Goal: Information Seeking & Learning: Learn about a topic

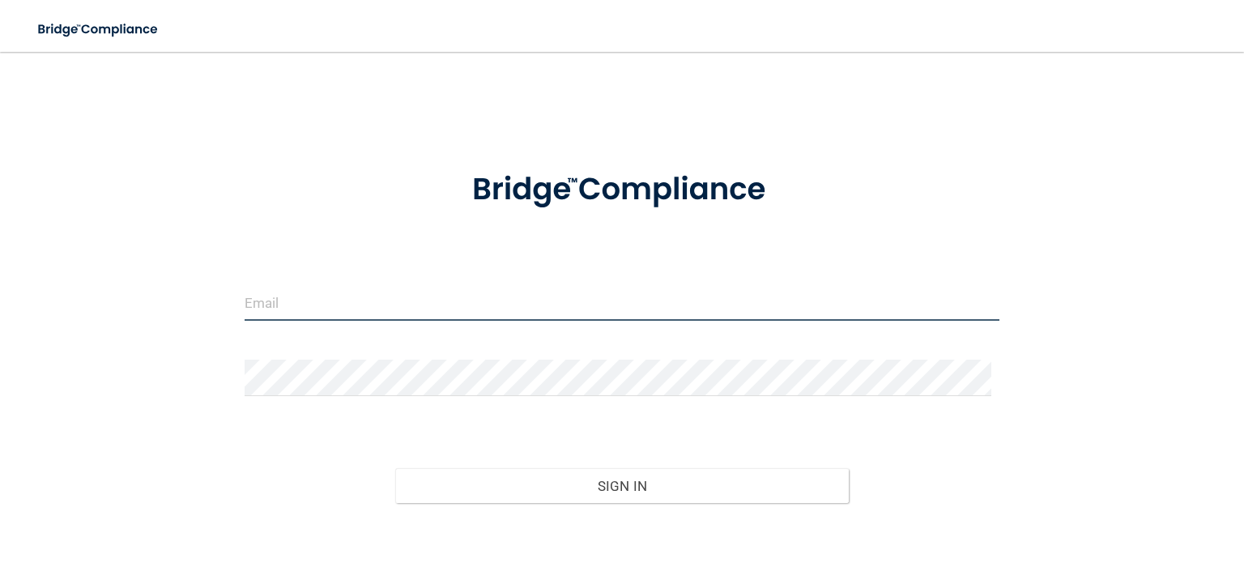
type input "kendallreeves@live.com"
drag, startPoint x: 596, startPoint y: 297, endPoint x: 0, endPoint y: 261, distance: 597.1
click at [0, 258] on main "kendallreeves@live.com Invalid email/password. You don't have permission to acc…" at bounding box center [622, 307] width 1244 height 511
click at [487, 309] on input "email" at bounding box center [622, 302] width 755 height 36
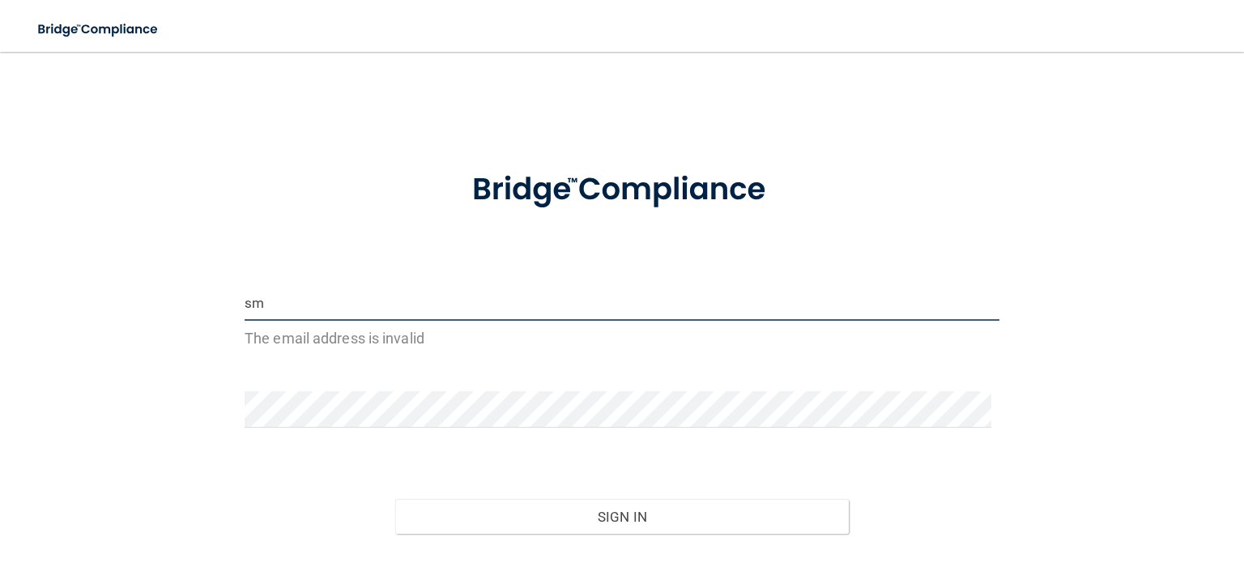
type input "s"
type input "l"
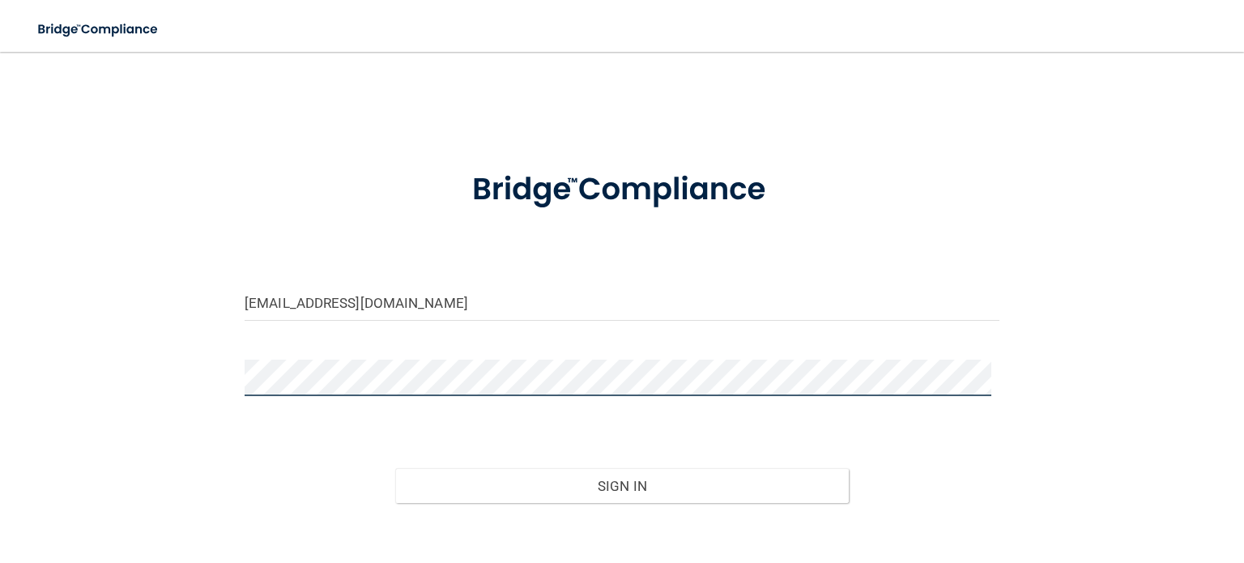
click at [395, 468] on button "Sign In" at bounding box center [621, 486] width 453 height 36
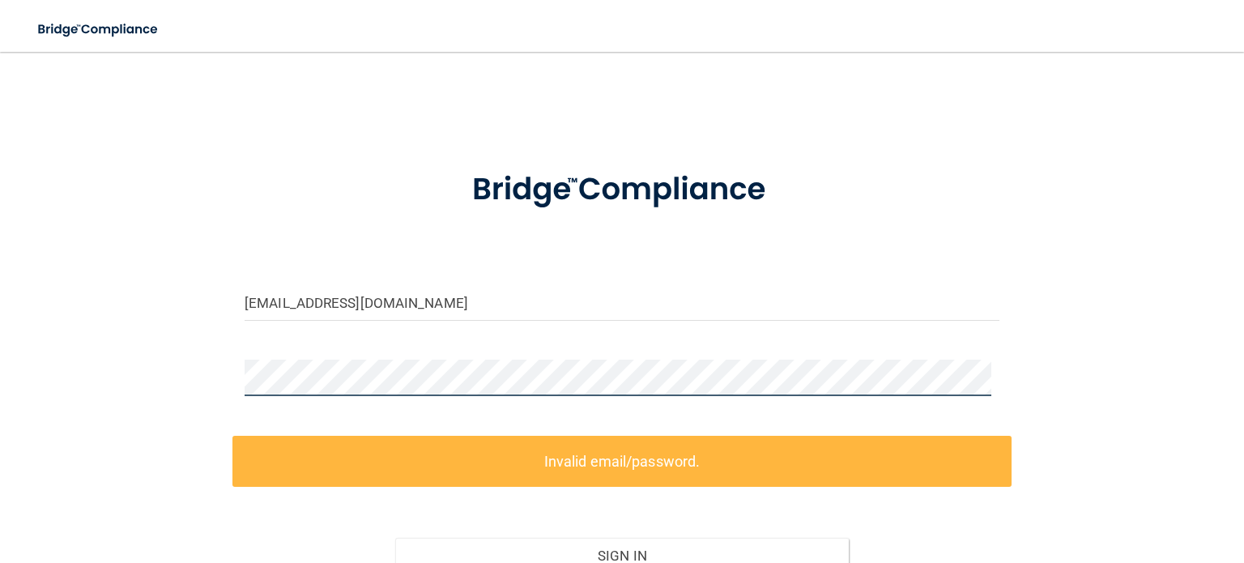
click at [0, 364] on main "[EMAIL_ADDRESS][DOMAIN_NAME] Invalid email/password. You don't have permission …" at bounding box center [622, 307] width 1244 height 511
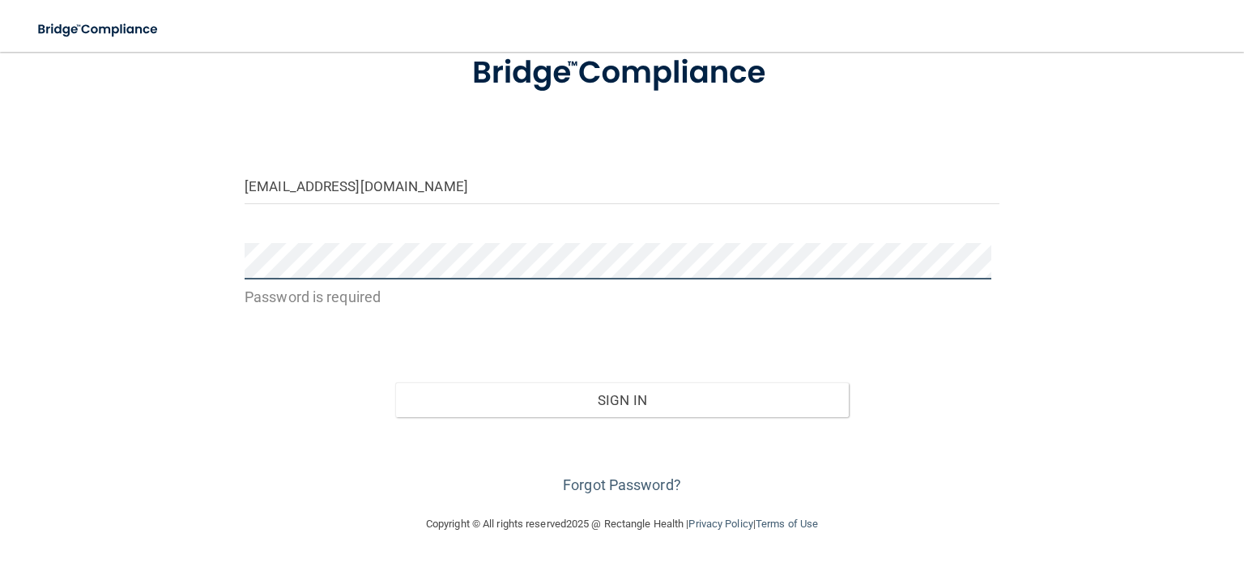
scroll to position [115, 0]
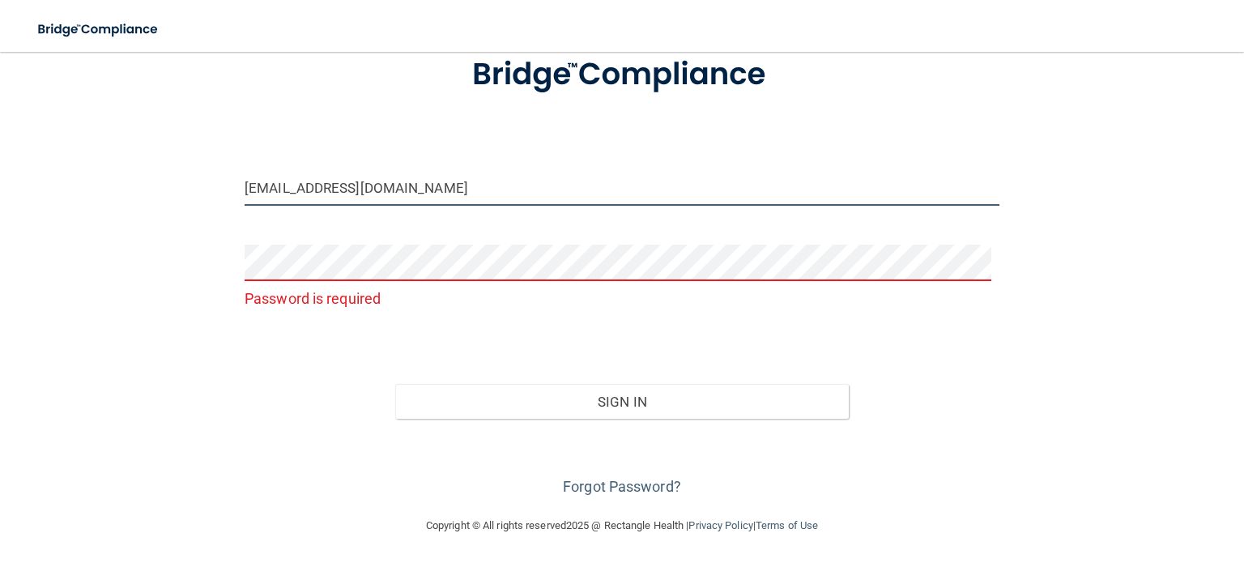
drag, startPoint x: 488, startPoint y: 199, endPoint x: 165, endPoint y: 245, distance: 326.4
click at [172, 243] on div "[EMAIL_ADDRESS][DOMAIN_NAME] Password is required Invalid email/password. You d…" at bounding box center [621, 226] width 1179 height 547
type input "[EMAIL_ADDRESS][DOMAIN_NAME]"
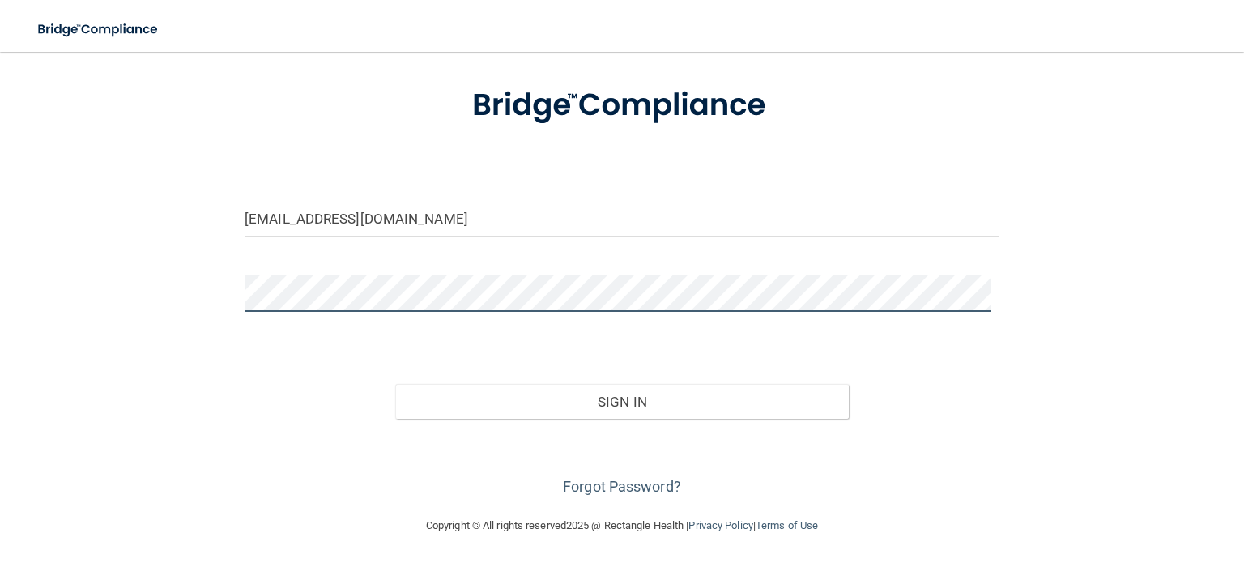
click at [395, 384] on button "Sign In" at bounding box center [621, 402] width 453 height 36
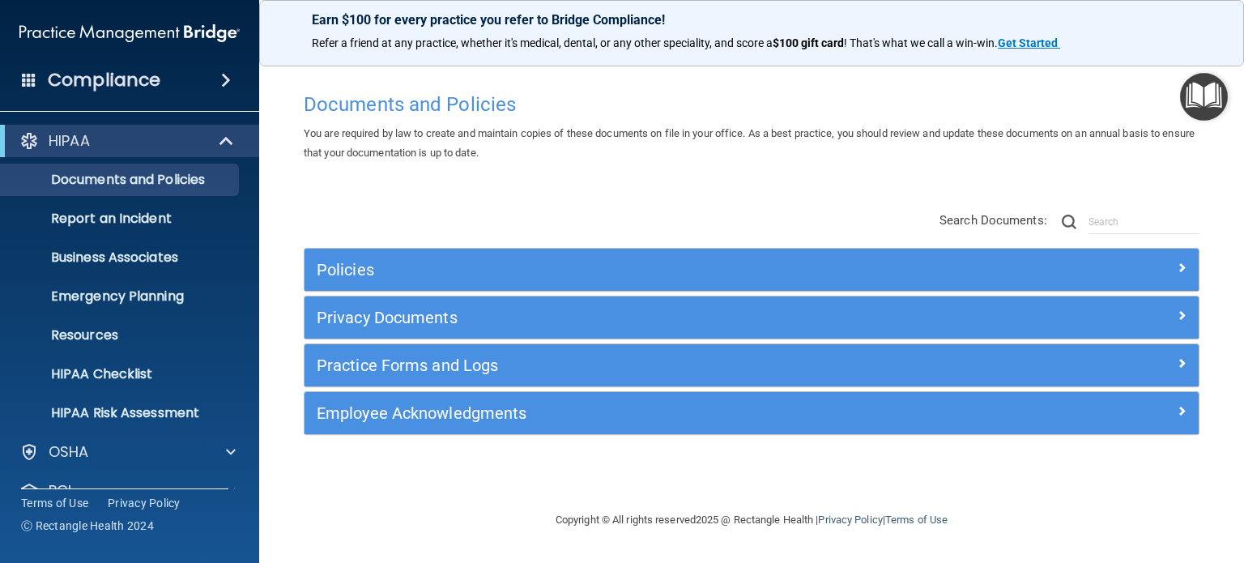
click at [201, 79] on div "Compliance" at bounding box center [129, 80] width 259 height 36
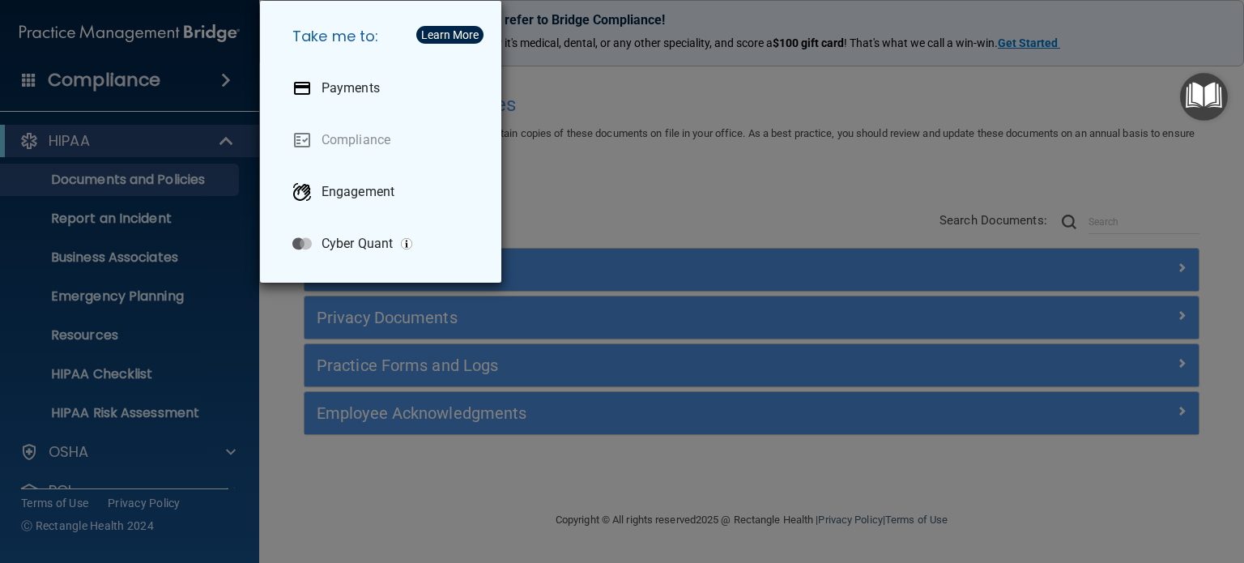
click at [675, 137] on div "Take me to: Payments Compliance Engagement Cyber Quant" at bounding box center [622, 281] width 1244 height 563
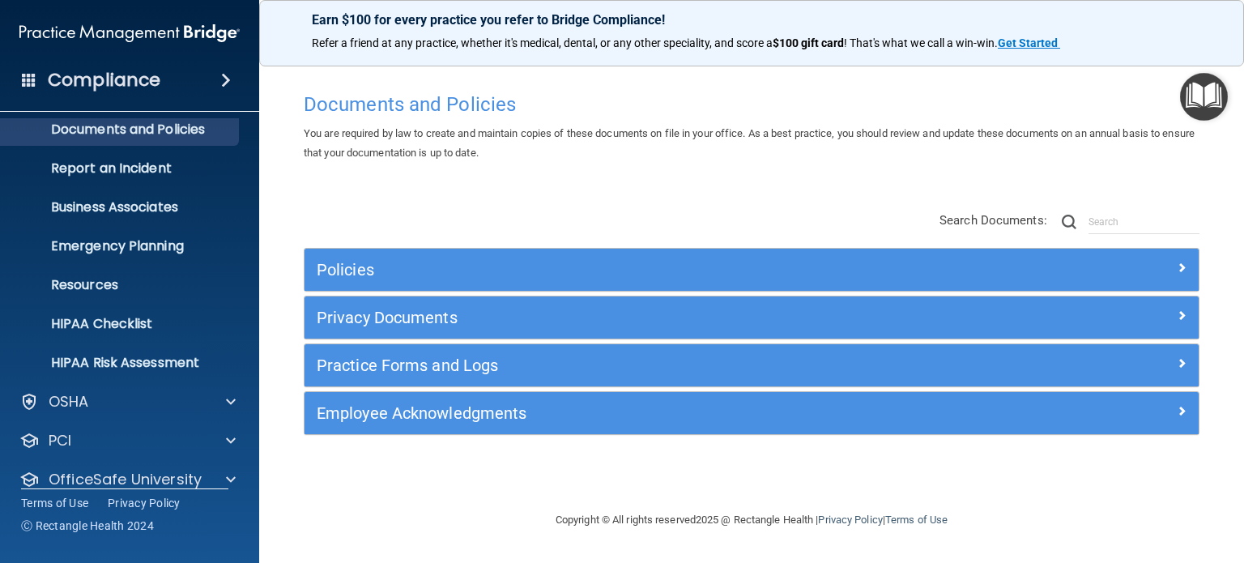
scroll to position [109, 0]
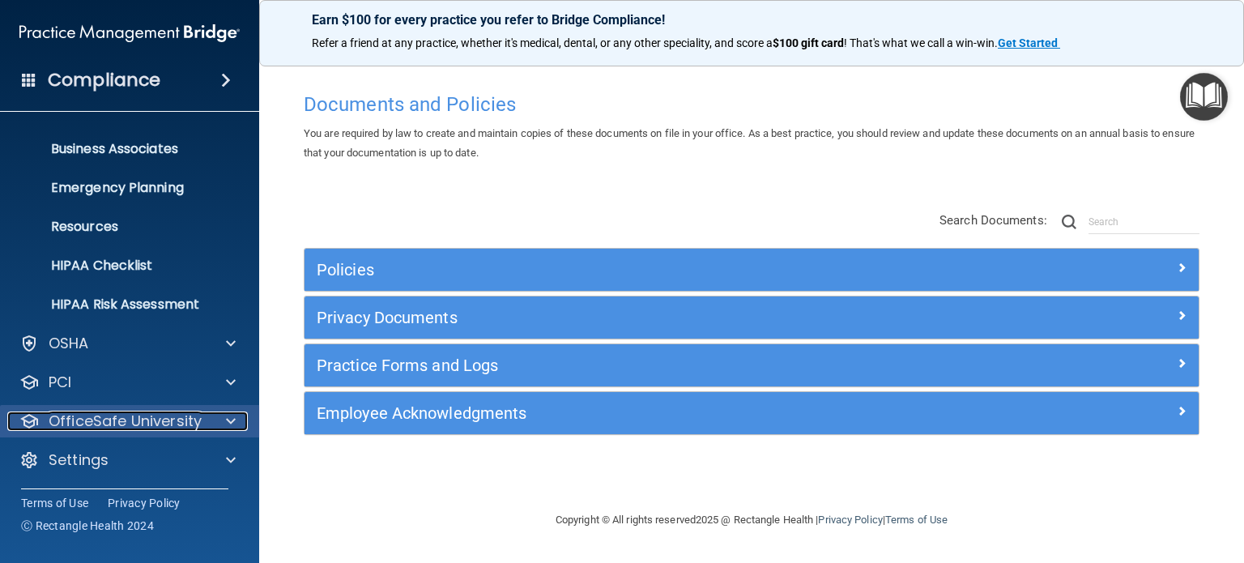
click at [195, 420] on p "OfficeSafe University" at bounding box center [125, 420] width 153 height 19
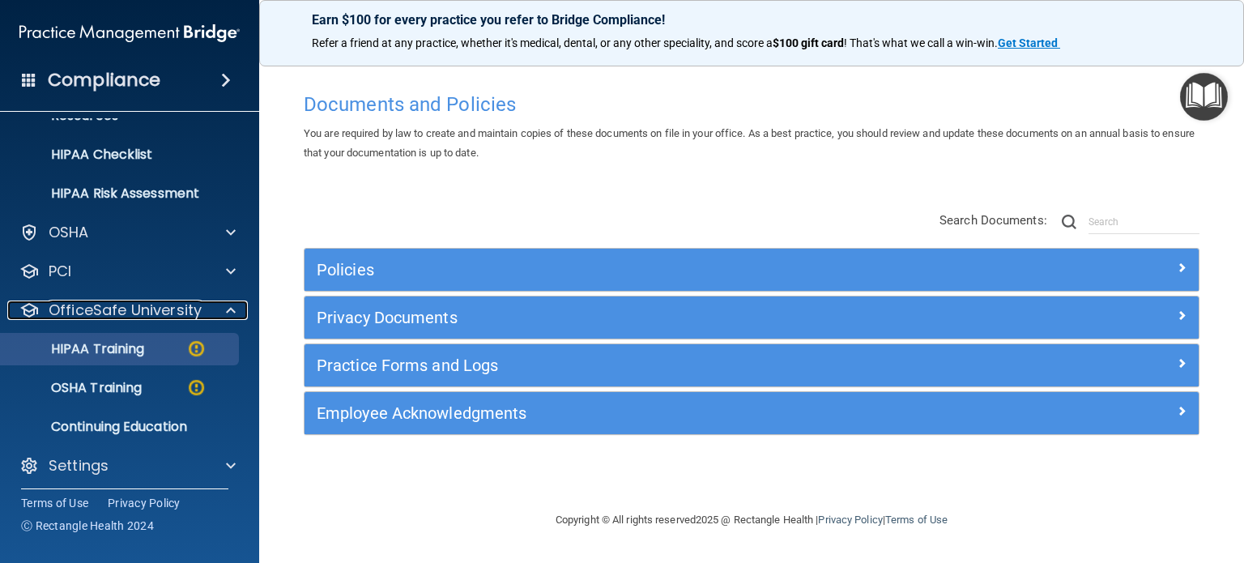
scroll to position [225, 0]
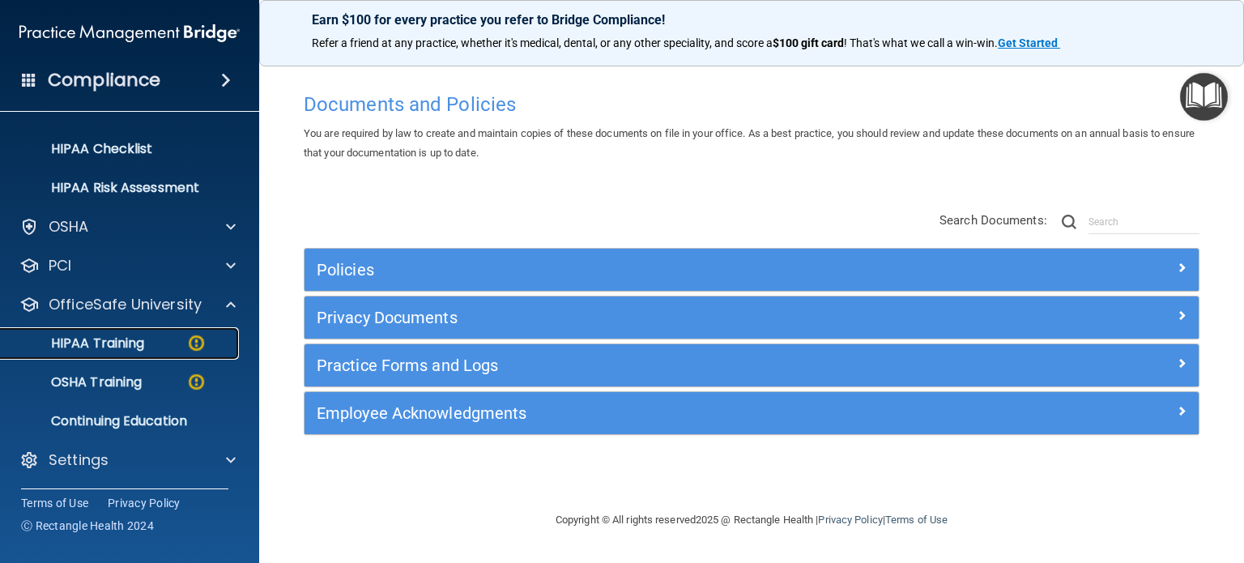
click at [133, 336] on p "HIPAA Training" at bounding box center [78, 343] width 134 height 16
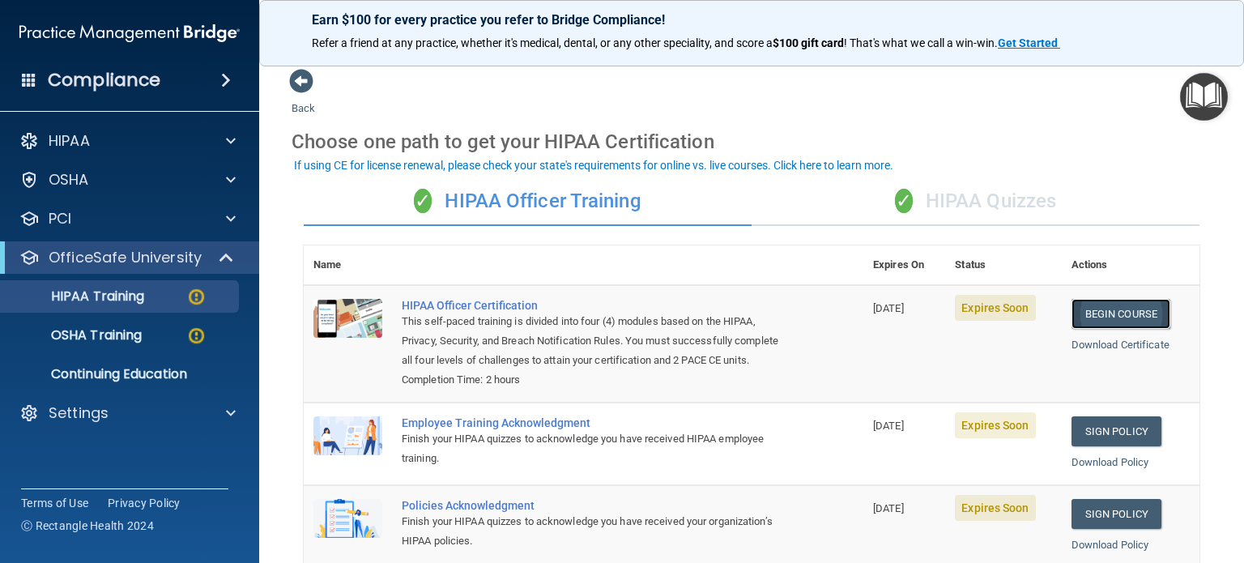
click at [1094, 305] on link "Begin Course" at bounding box center [1120, 314] width 99 height 30
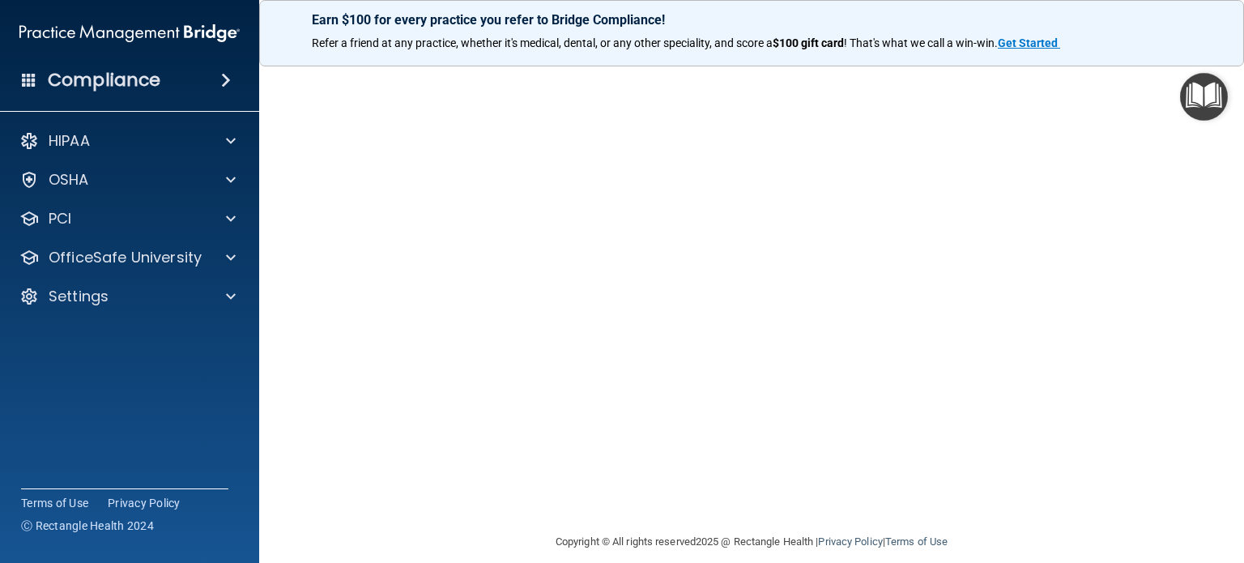
scroll to position [159, 0]
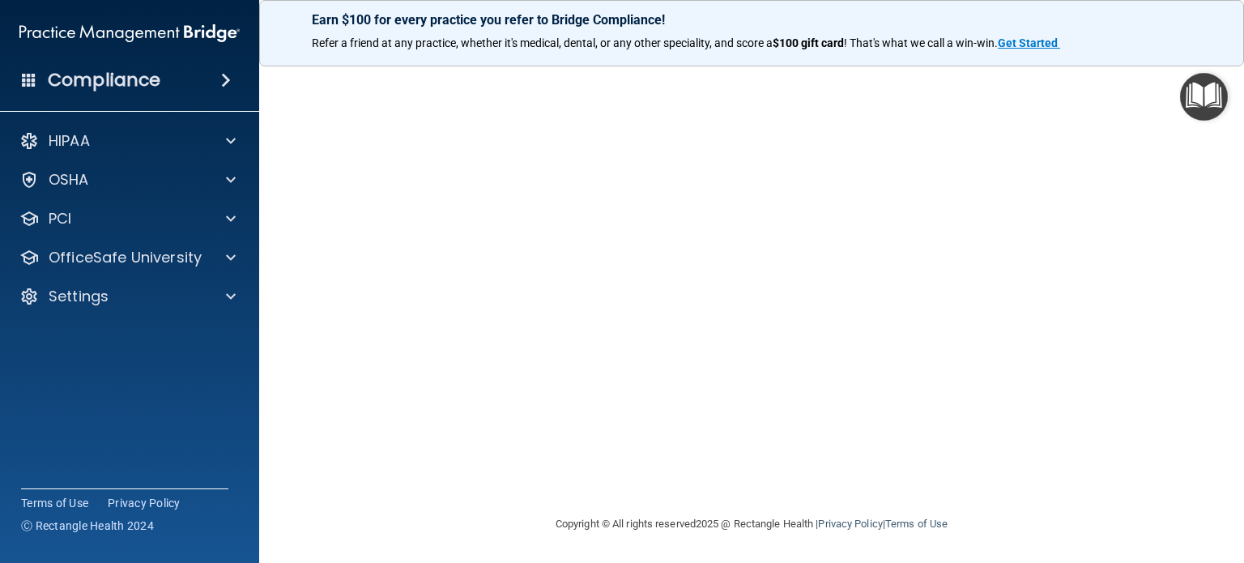
click at [735, 501] on div "Copyright © All rights reserved 2025 @ Rectangle Health | Privacy Policy | Term…" at bounding box center [751, 524] width 591 height 52
click at [110, 134] on div "HIPAA" at bounding box center [107, 140] width 201 height 19
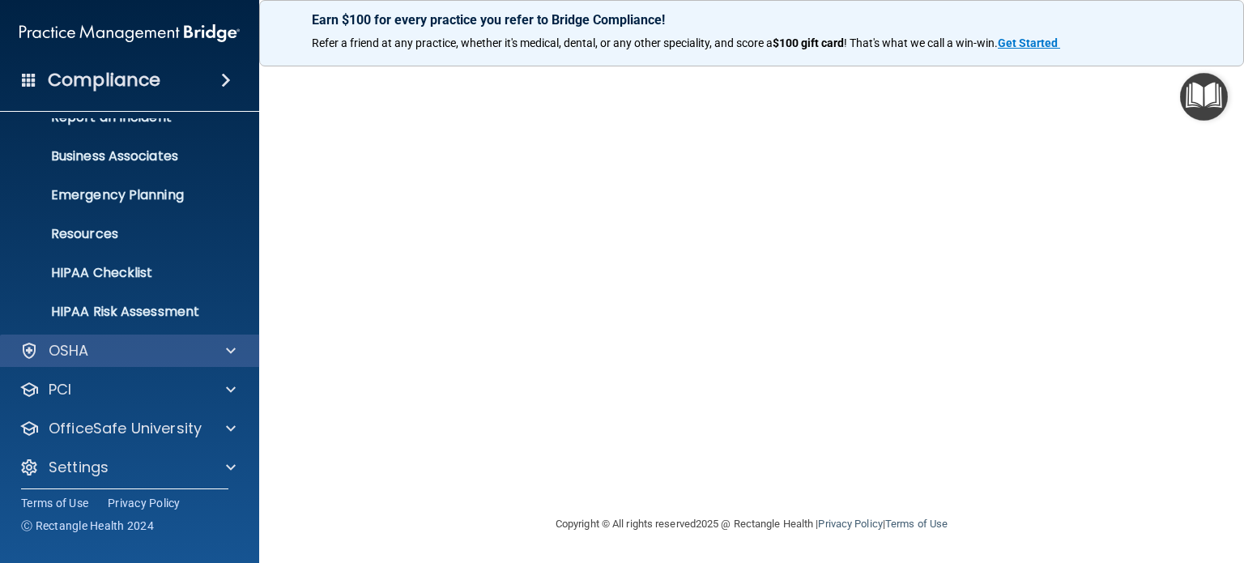
scroll to position [109, 0]
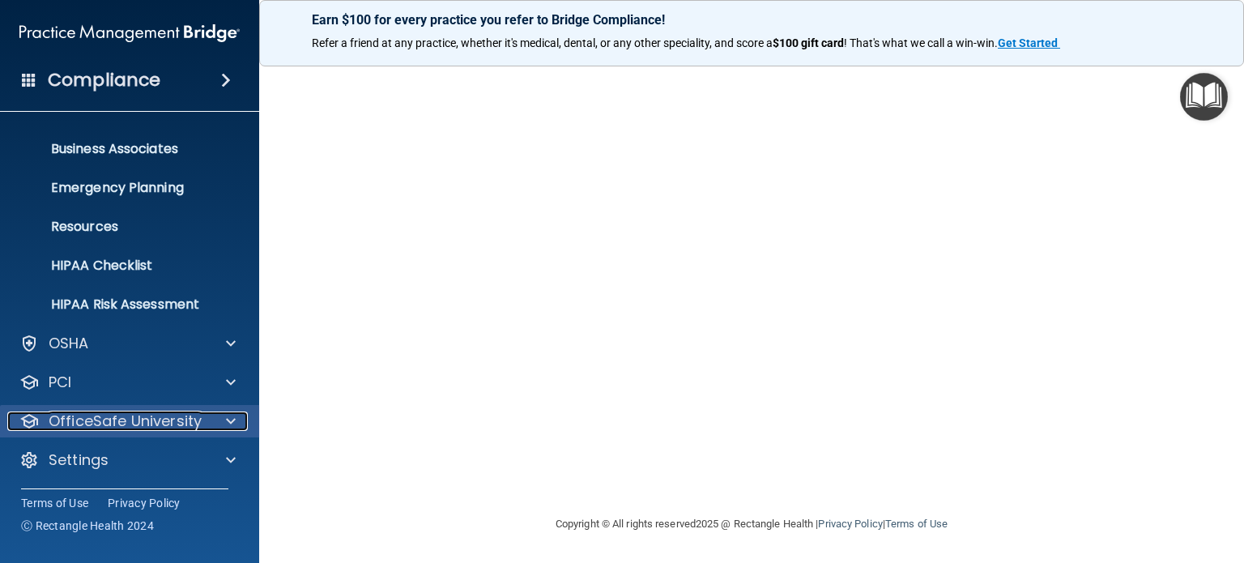
click at [168, 414] on p "OfficeSafe University" at bounding box center [125, 420] width 153 height 19
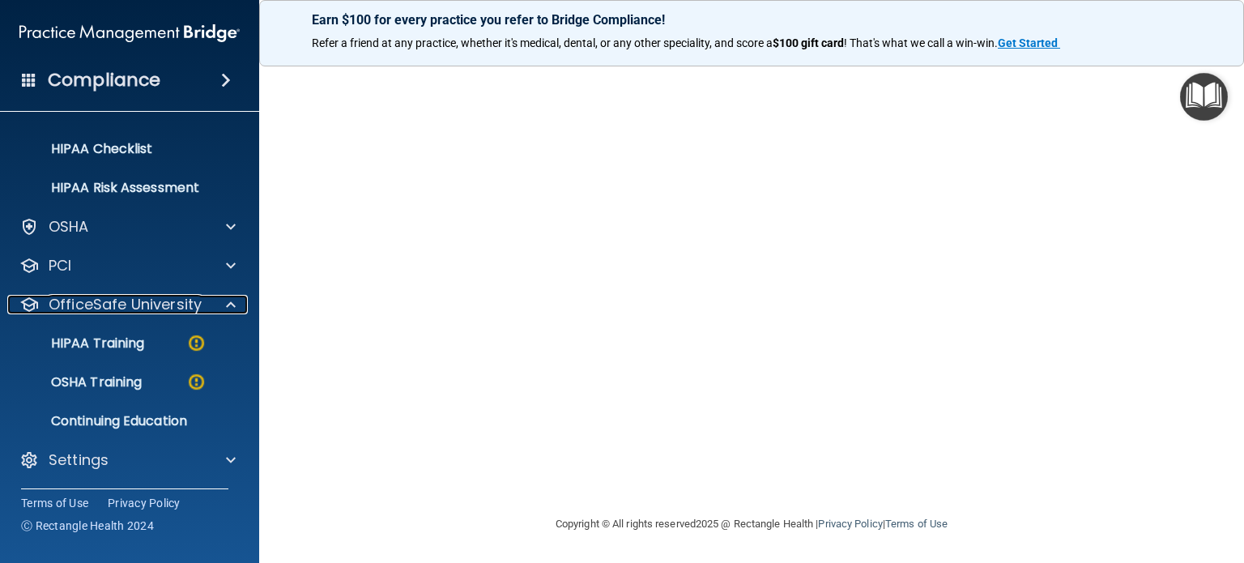
scroll to position [0, 0]
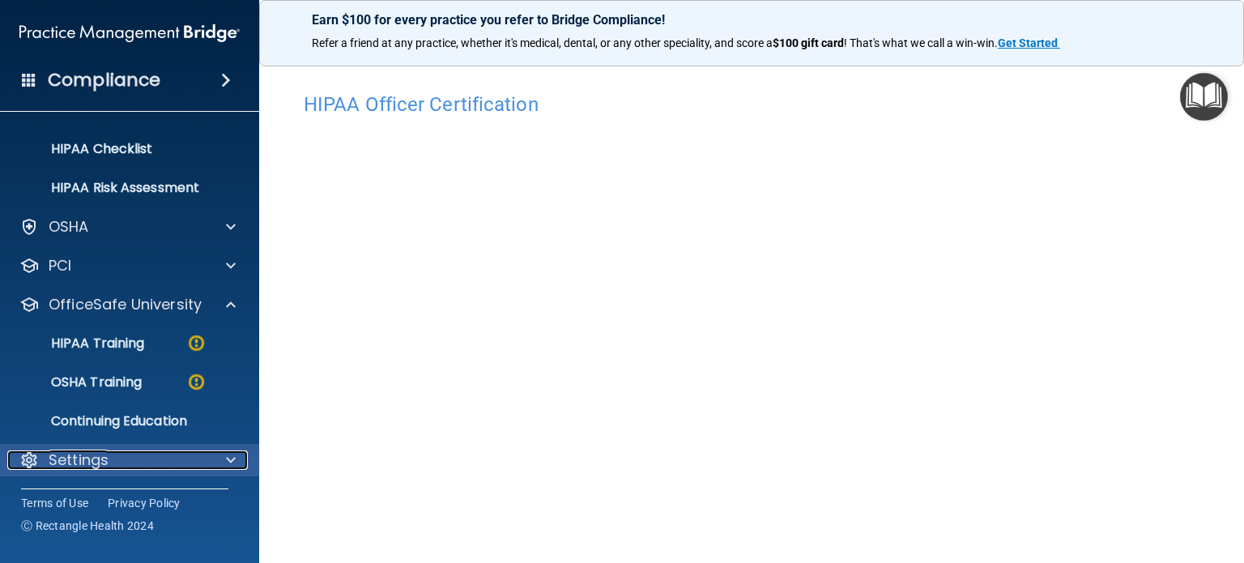
click at [87, 461] on p "Settings" at bounding box center [79, 459] width 60 height 19
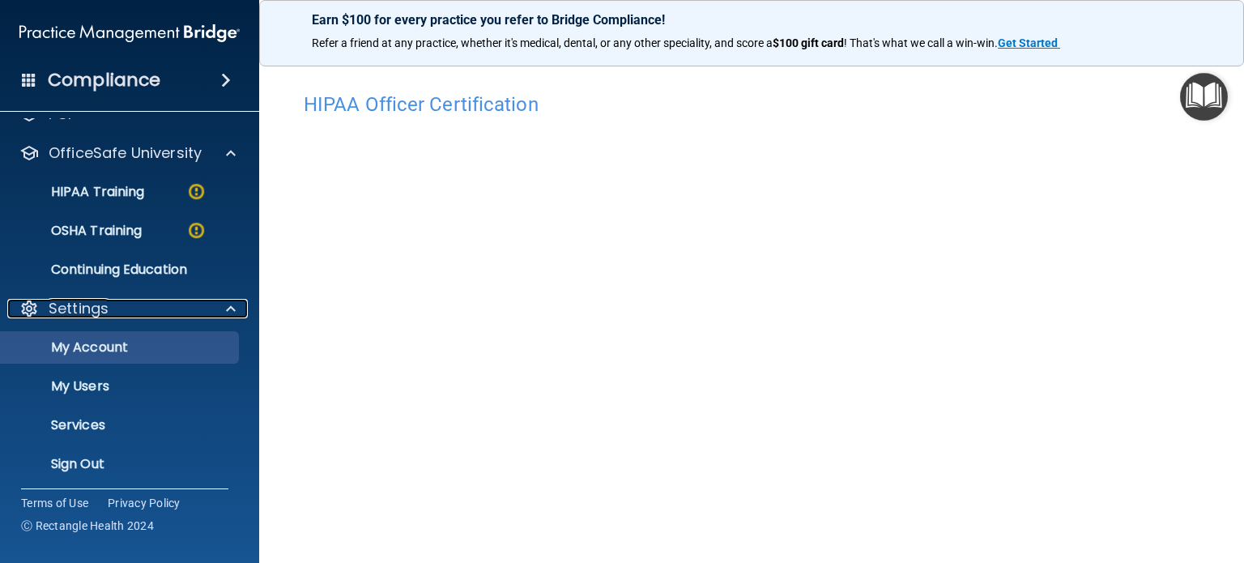
scroll to position [381, 0]
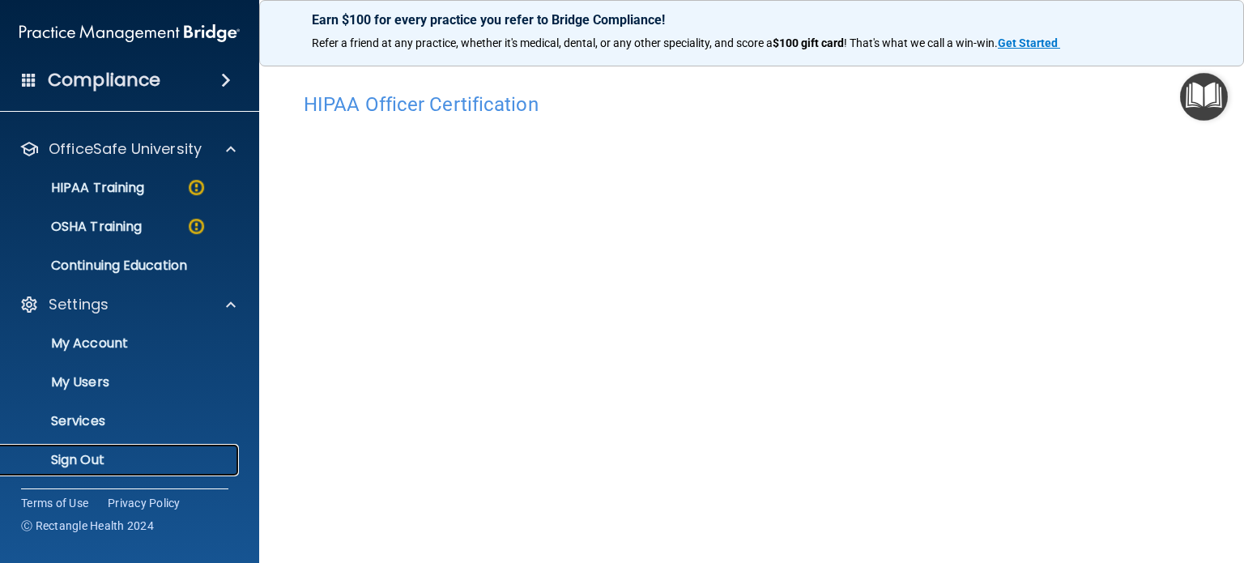
click at [90, 467] on p "Sign Out" at bounding box center [121, 460] width 221 height 16
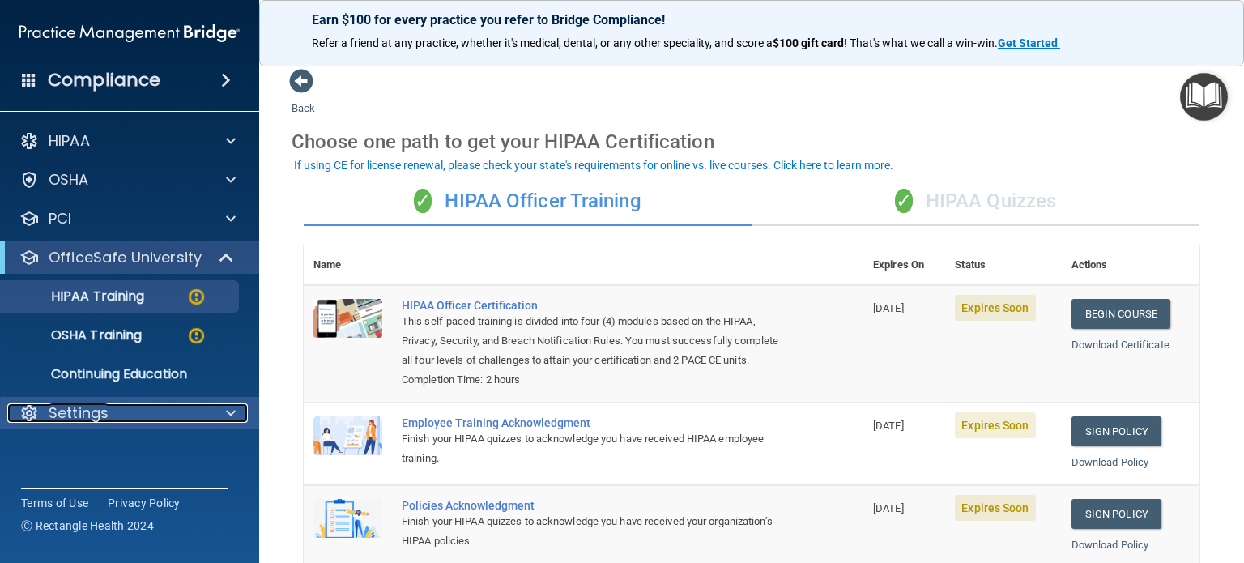
click at [141, 407] on div "Settings" at bounding box center [107, 412] width 201 height 19
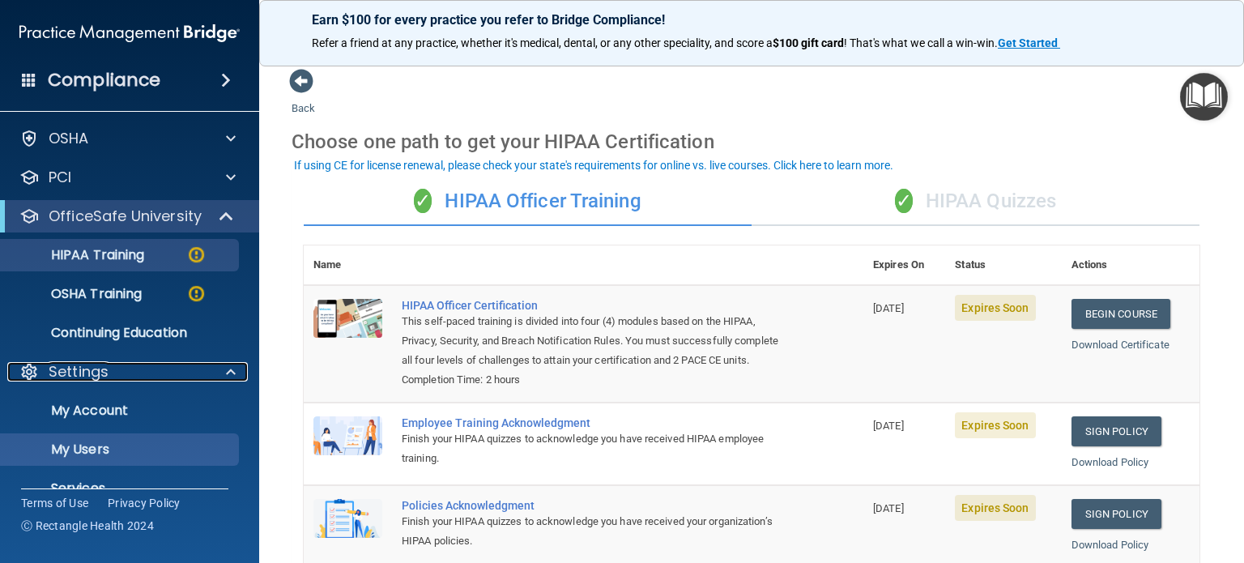
scroll to position [109, 0]
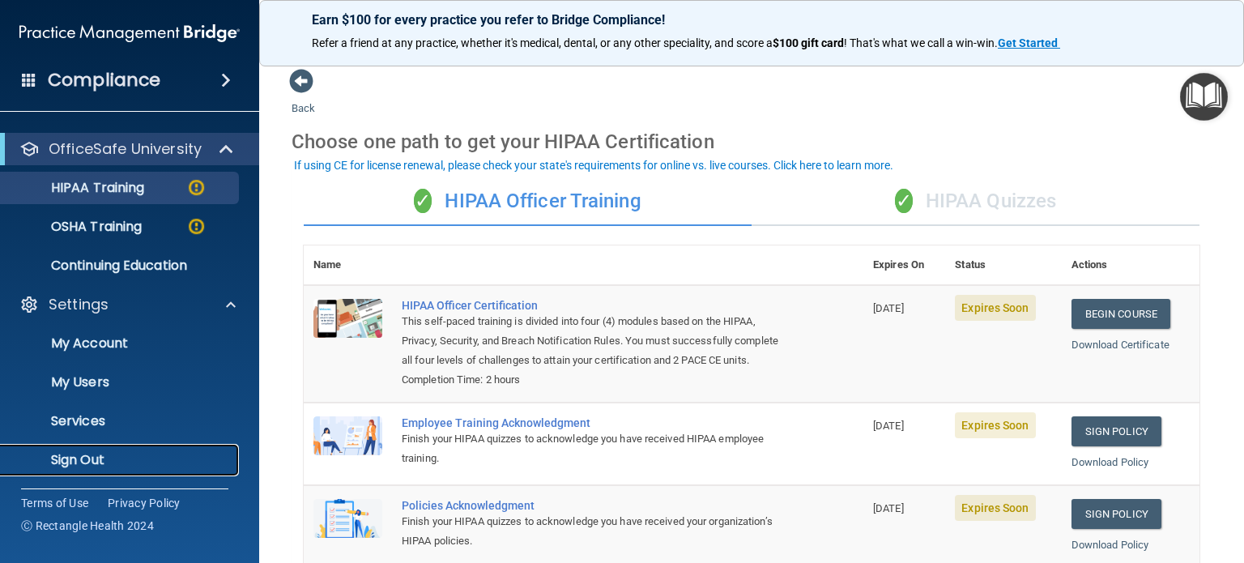
click at [81, 459] on p "Sign Out" at bounding box center [121, 460] width 221 height 16
